Goal: Task Accomplishment & Management: Manage account settings

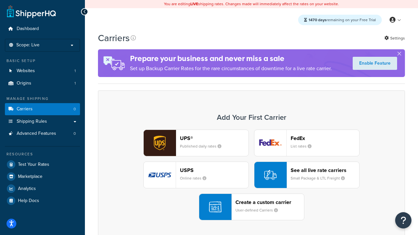
click at [252, 175] on div "UPS® Published daily rates FedEx List rates USPS Online rates See all live rate…" at bounding box center [252, 175] width 294 height 91
click at [325, 138] on header "FedEx" at bounding box center [325, 138] width 69 height 6
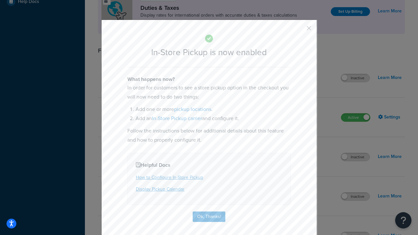
click at [299, 30] on button "button" at bounding box center [300, 31] width 2 height 2
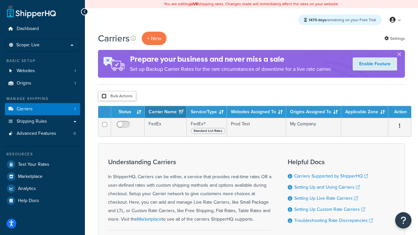
click at [104, 96] on input "checkbox" at bounding box center [104, 96] width 5 height 5
checkbox input "true"
click at [0, 0] on button "Delete" at bounding box center [0, 0] width 0 height 0
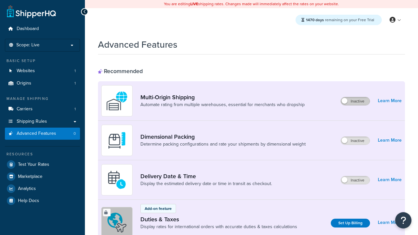
click at [356, 101] on label "Inactive" at bounding box center [355, 101] width 29 height 8
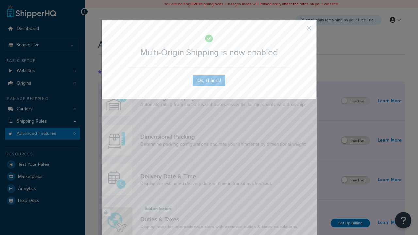
click at [299, 30] on button "button" at bounding box center [300, 31] width 2 height 2
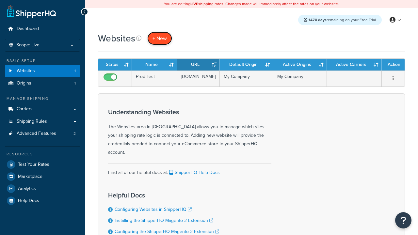
click at [160, 38] on span "+ New" at bounding box center [160, 39] width 14 height 8
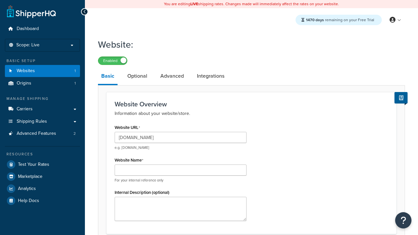
type input "[DOMAIN_NAME]"
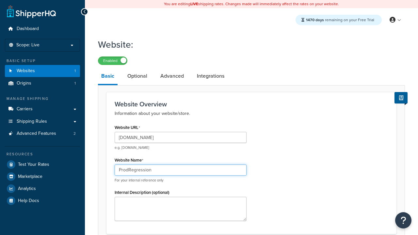
type input "ProdRegression"
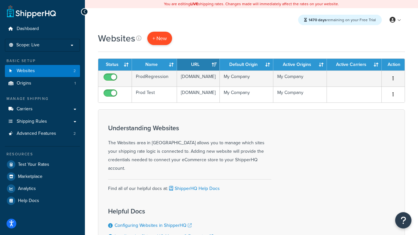
click at [160, 38] on span "+ New" at bounding box center [160, 39] width 14 height 8
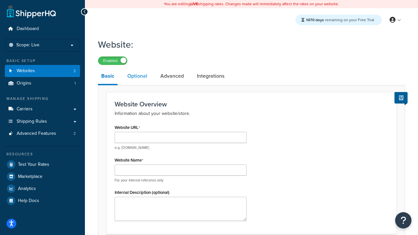
click at [137, 76] on link "Optional" at bounding box center [137, 76] width 26 height 16
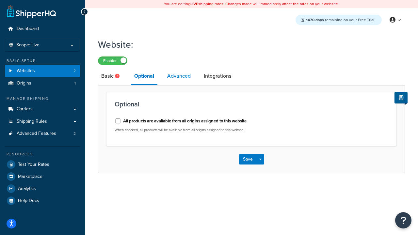
click at [179, 76] on link "Advanced" at bounding box center [179, 76] width 30 height 16
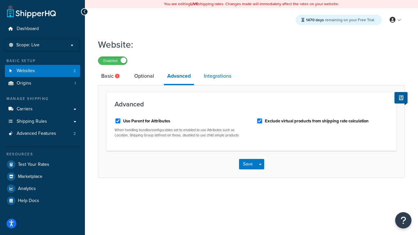
click at [218, 76] on link "Integrations" at bounding box center [218, 76] width 34 height 16
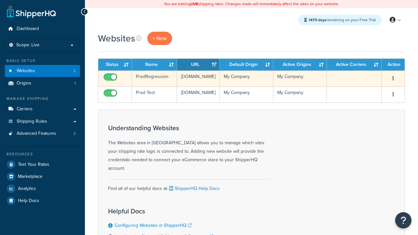
click at [394, 79] on icon "button" at bounding box center [393, 78] width 1 height 5
click at [0, 0] on link "Edit" at bounding box center [0, 0] width 0 height 0
